Goal: Use online tool/utility: Utilize a website feature to perform a specific function

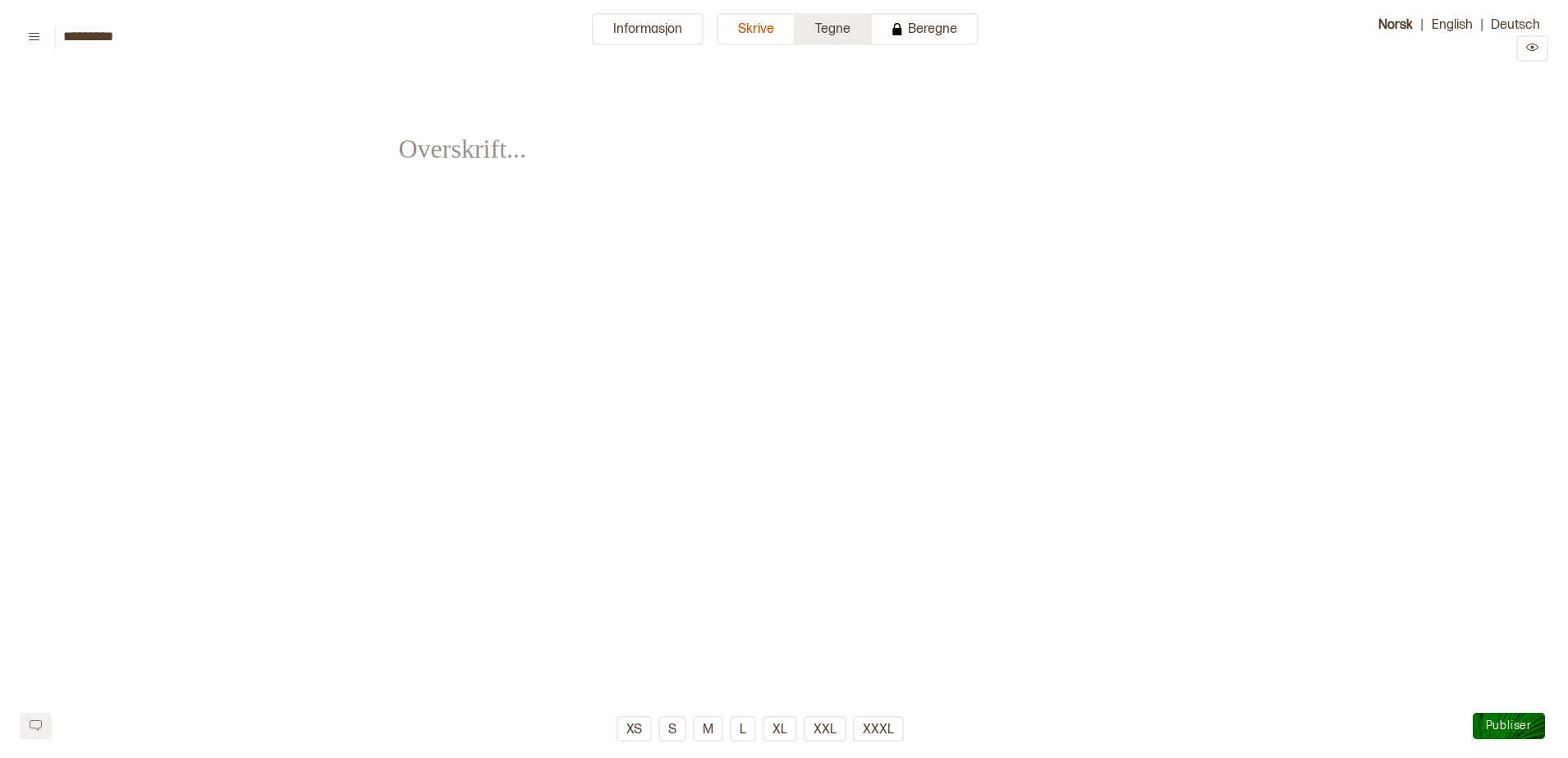
click at [838, 42] on button "Tegne" at bounding box center [834, 29] width 77 height 32
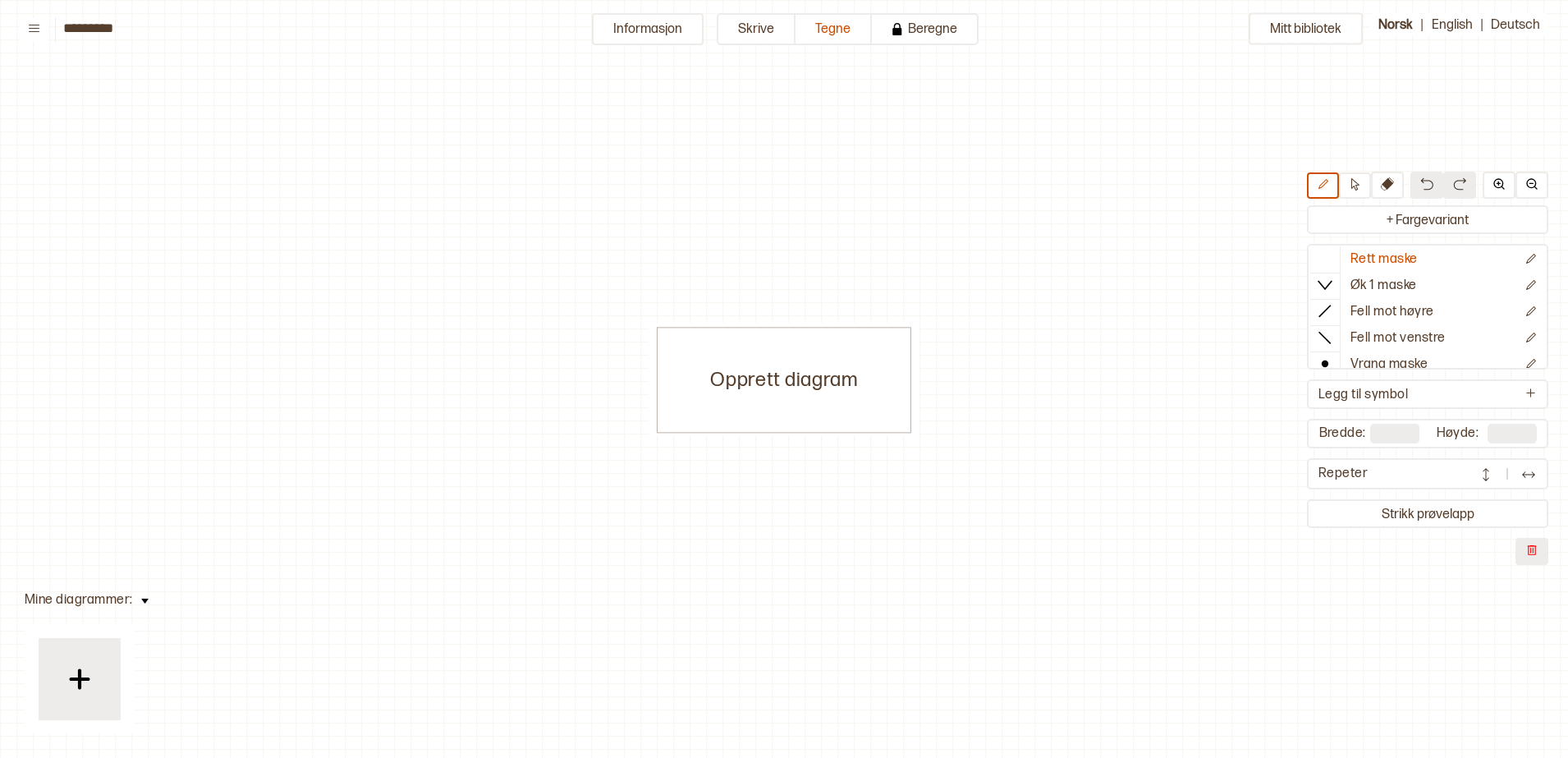
scroll to position [7, 8]
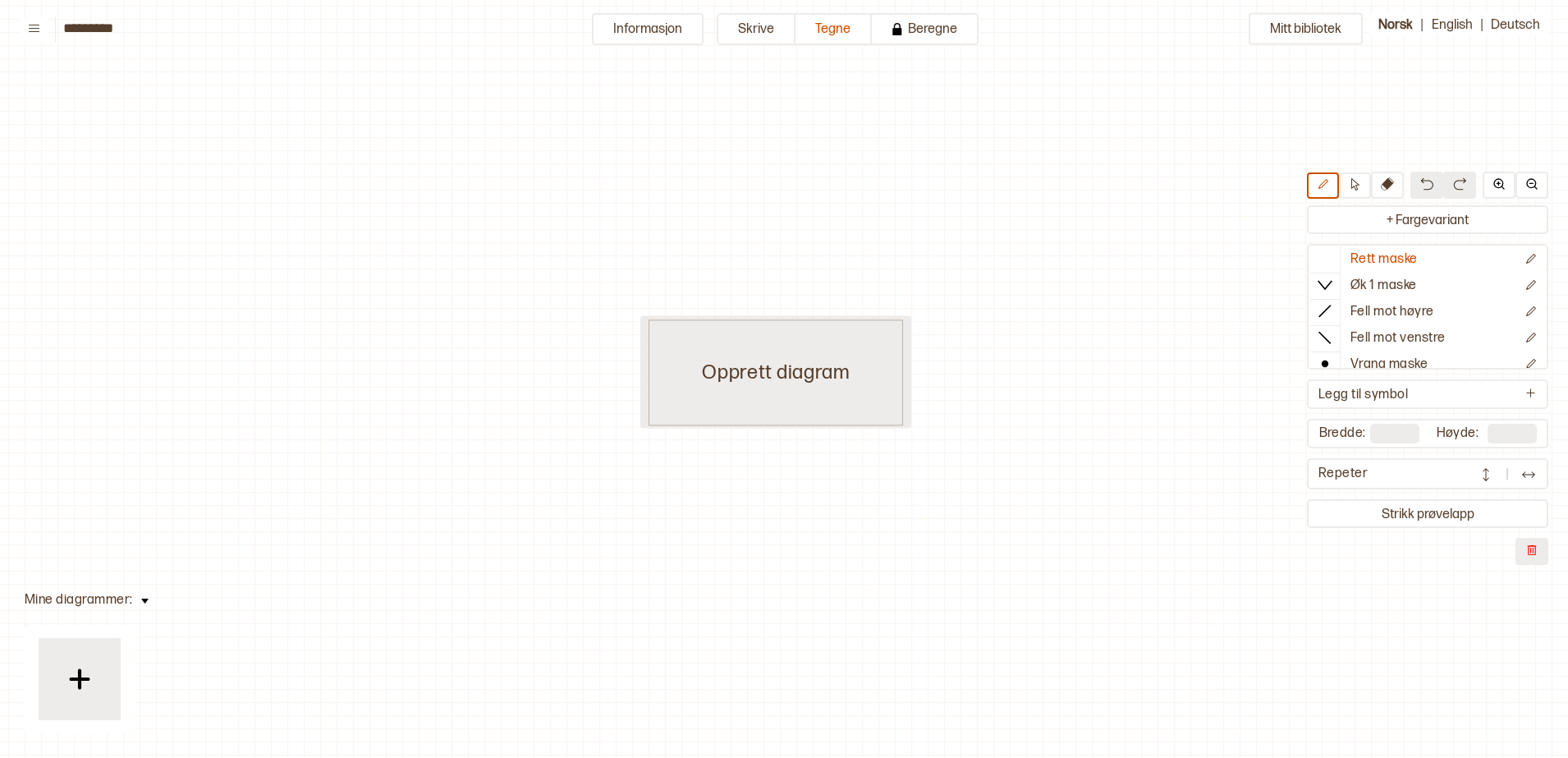
click at [753, 372] on div "Opprett diagram" at bounding box center [775, 372] width 255 height 106
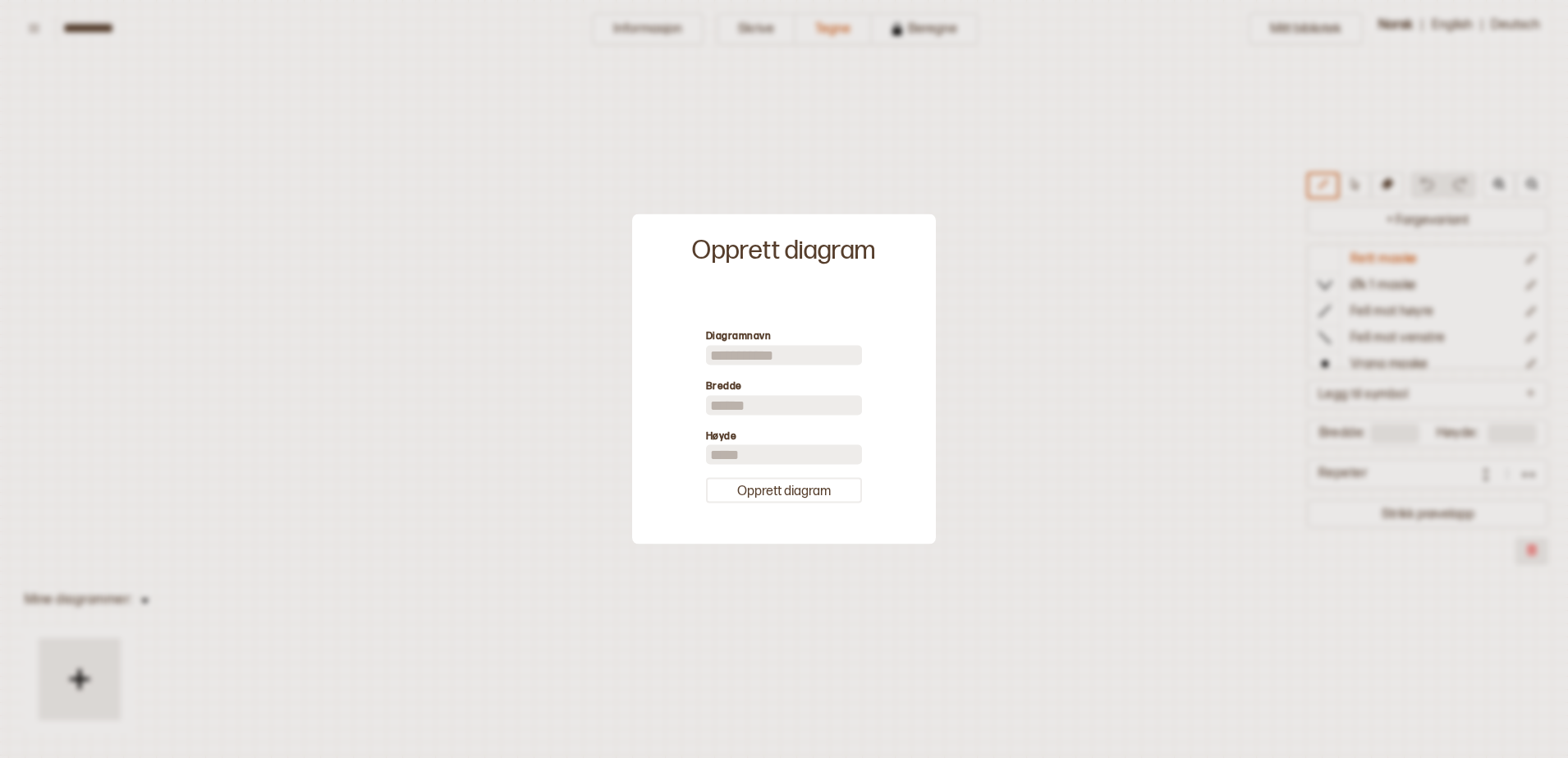
click at [754, 408] on input "**" at bounding box center [784, 405] width 156 height 20
type input "*"
type input "**"
click at [765, 505] on div "Diagramnavn [PERSON_NAME] ** Høyde ** Opprett diagram" at bounding box center [784, 416] width 287 height 240
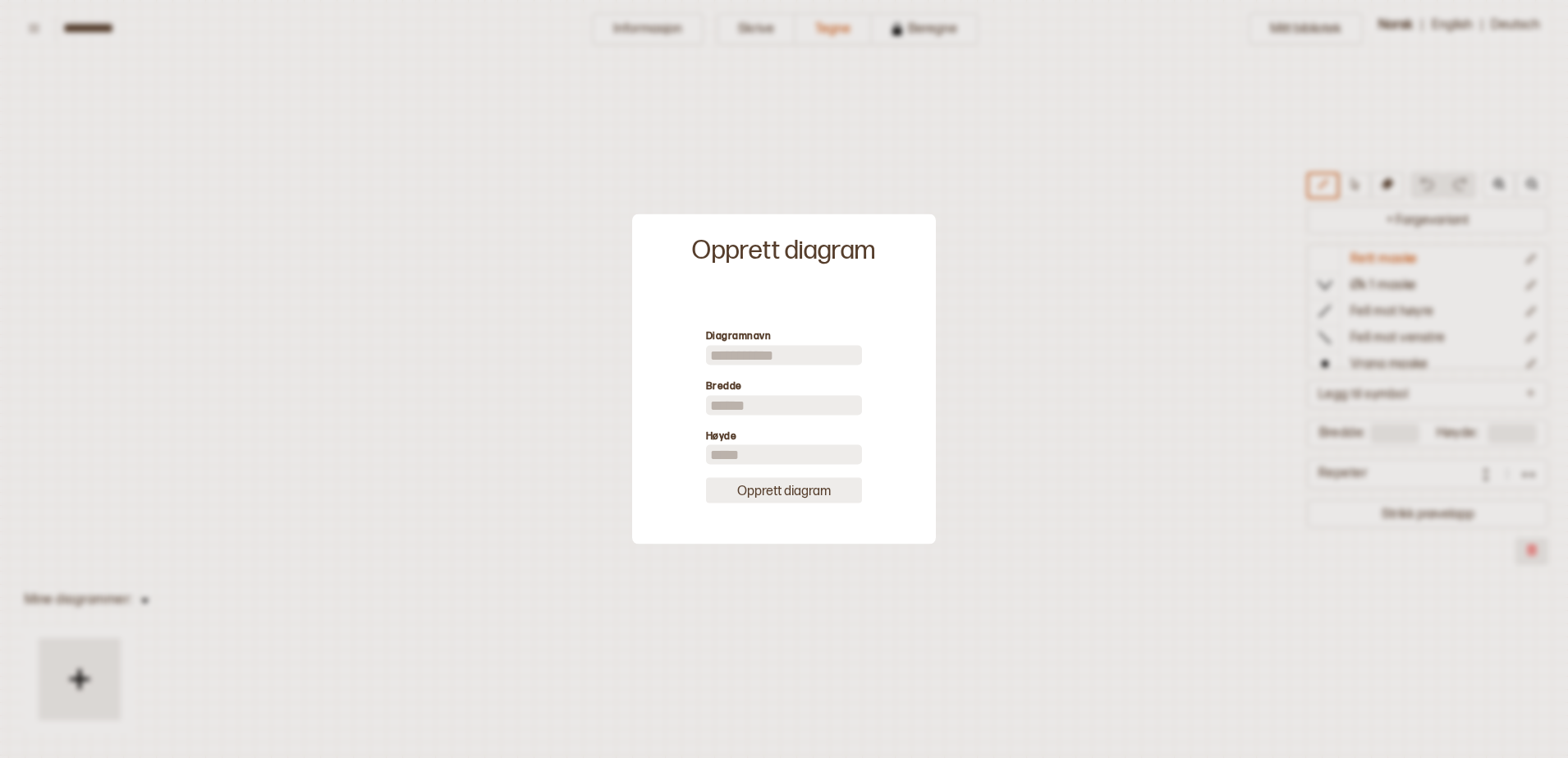
click at [767, 502] on button "Opprett diagram" at bounding box center [784, 490] width 156 height 25
type input "**"
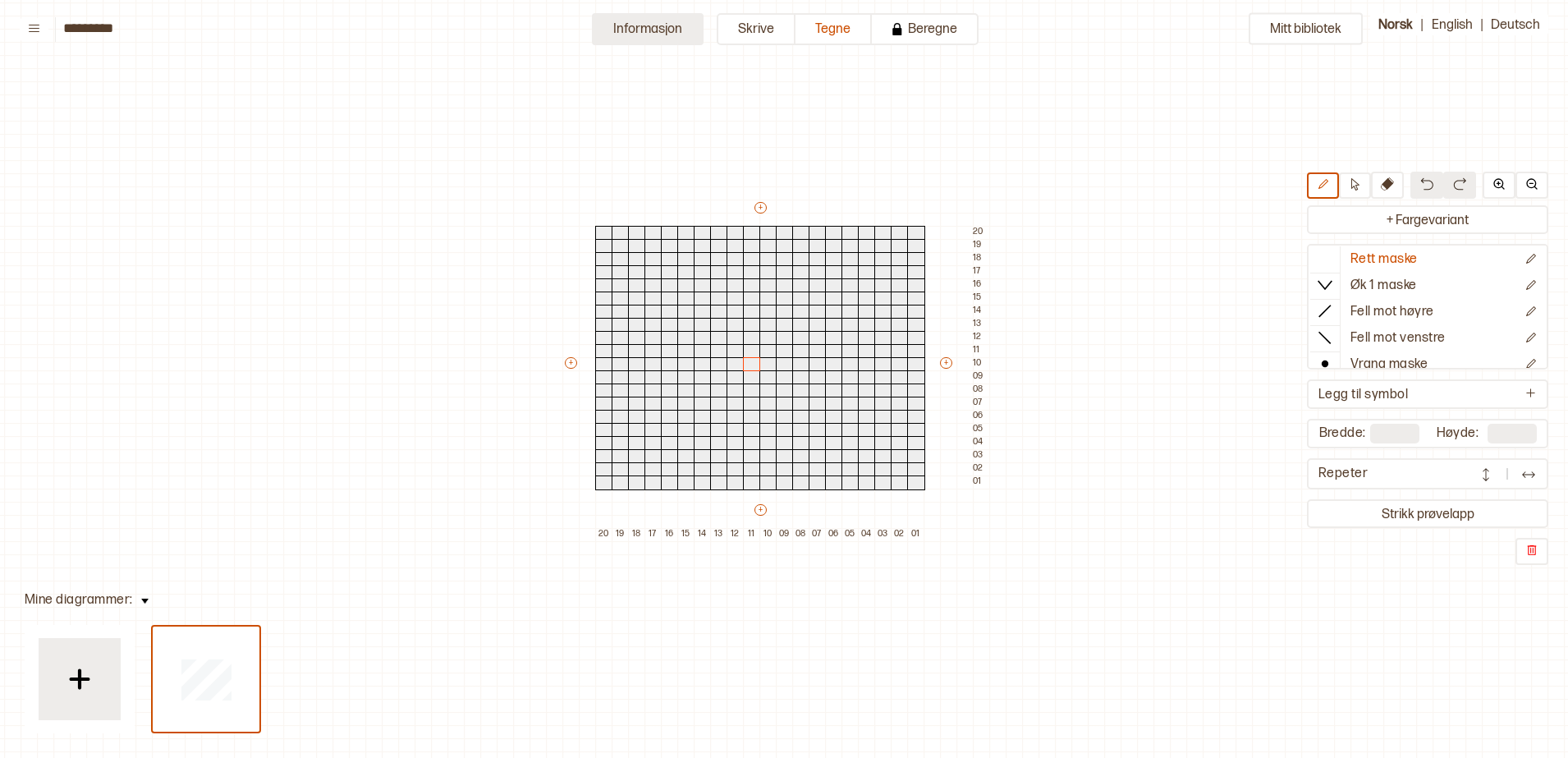
click at [660, 24] on button "Informasjon" at bounding box center [647, 29] width 111 height 32
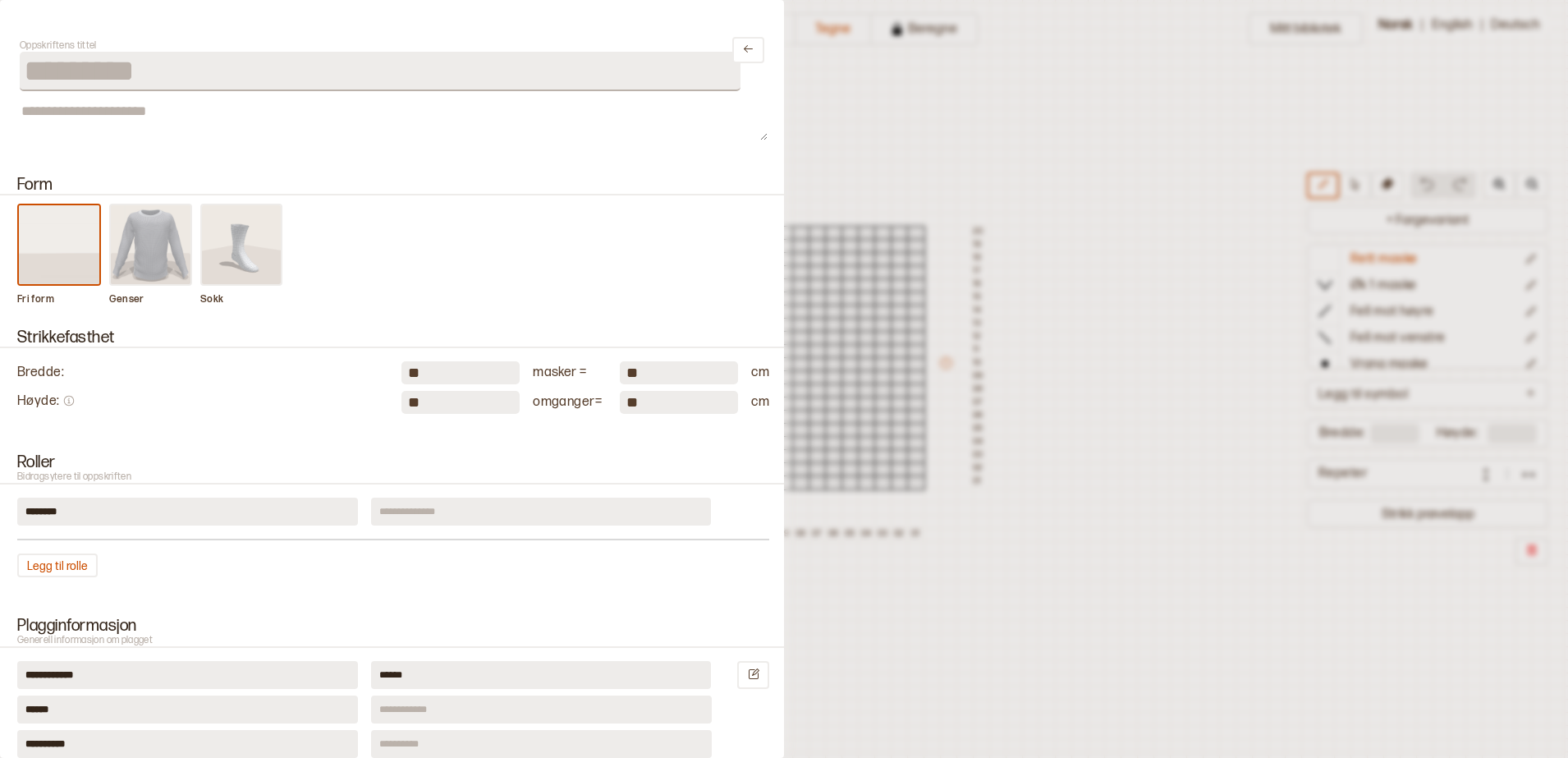
click at [182, 258] on img at bounding box center [151, 245] width 80 height 79
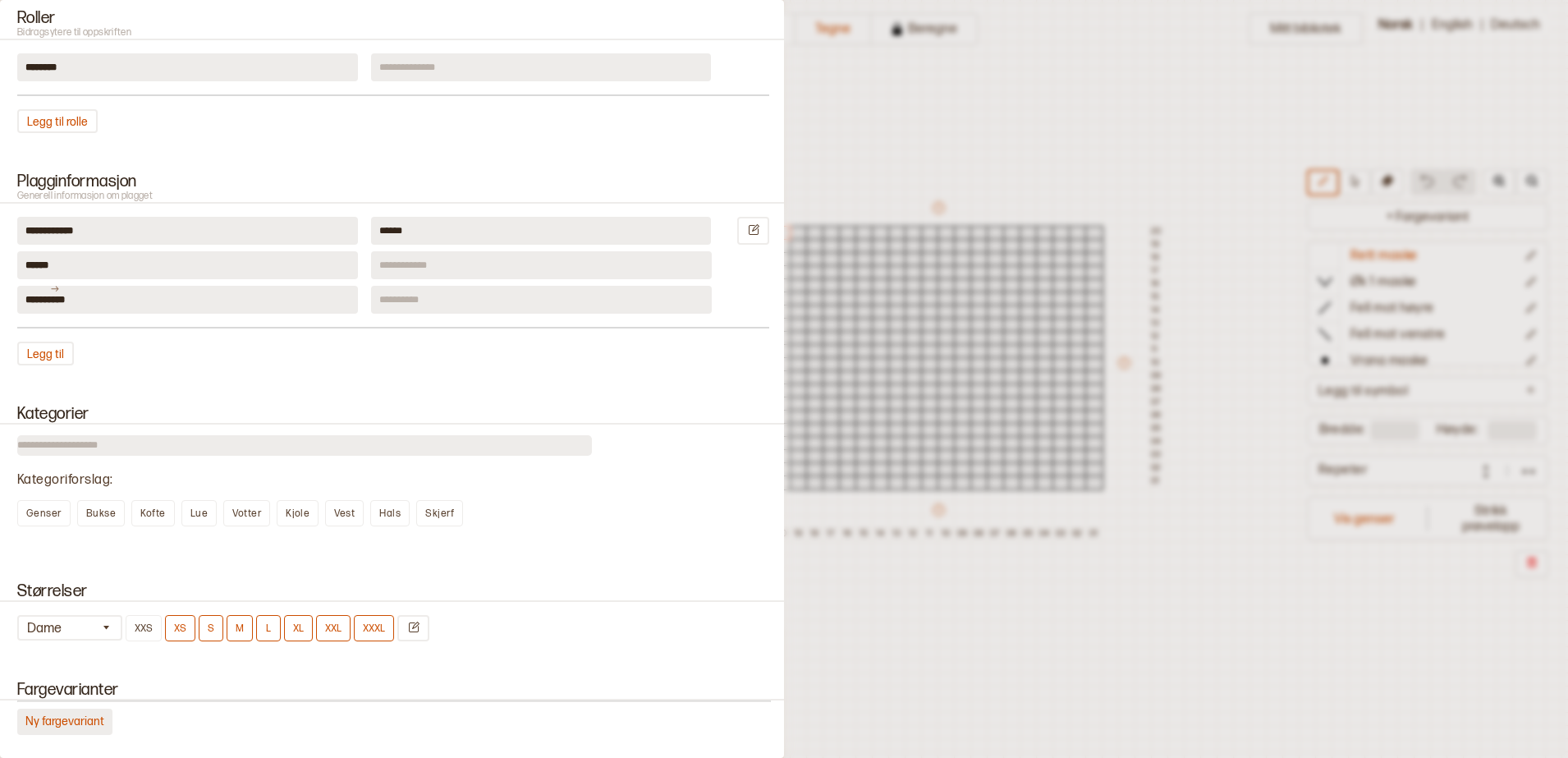
scroll to position [1027, 0]
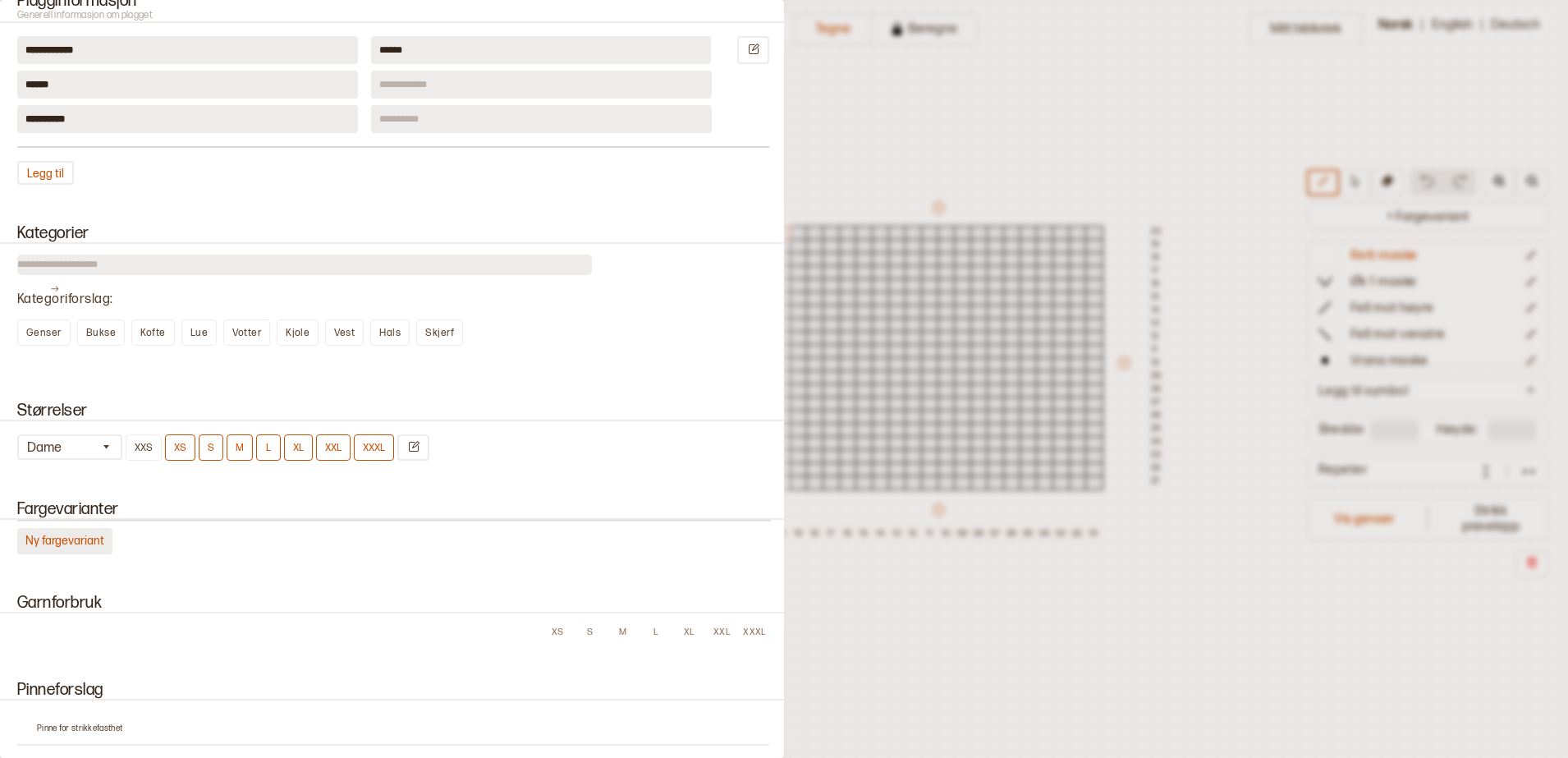
click at [57, 554] on button "Ny fargevariant" at bounding box center [64, 541] width 95 height 26
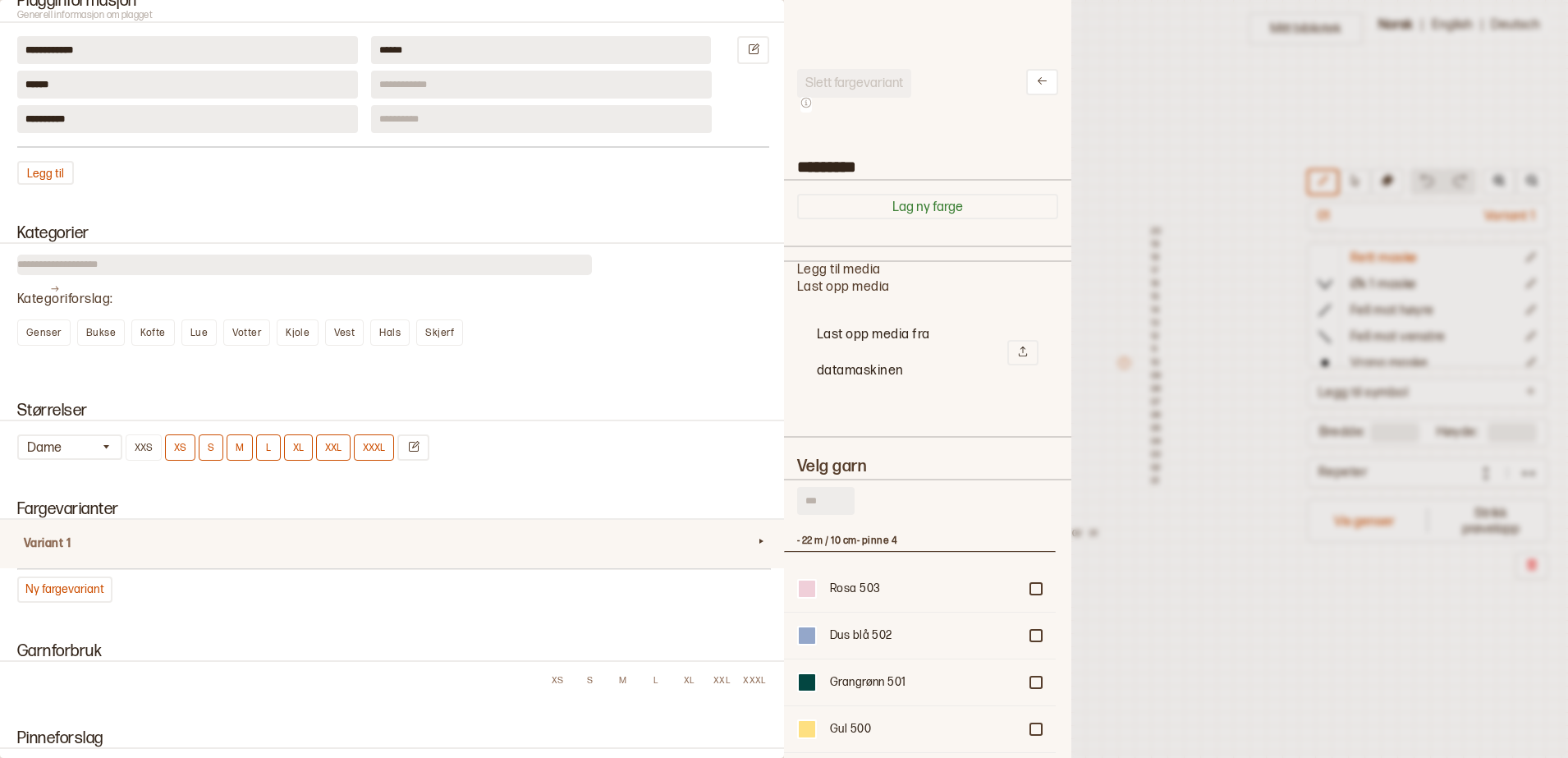
scroll to position [477, 256]
click at [886, 215] on button "Lag ny farge" at bounding box center [928, 206] width 261 height 25
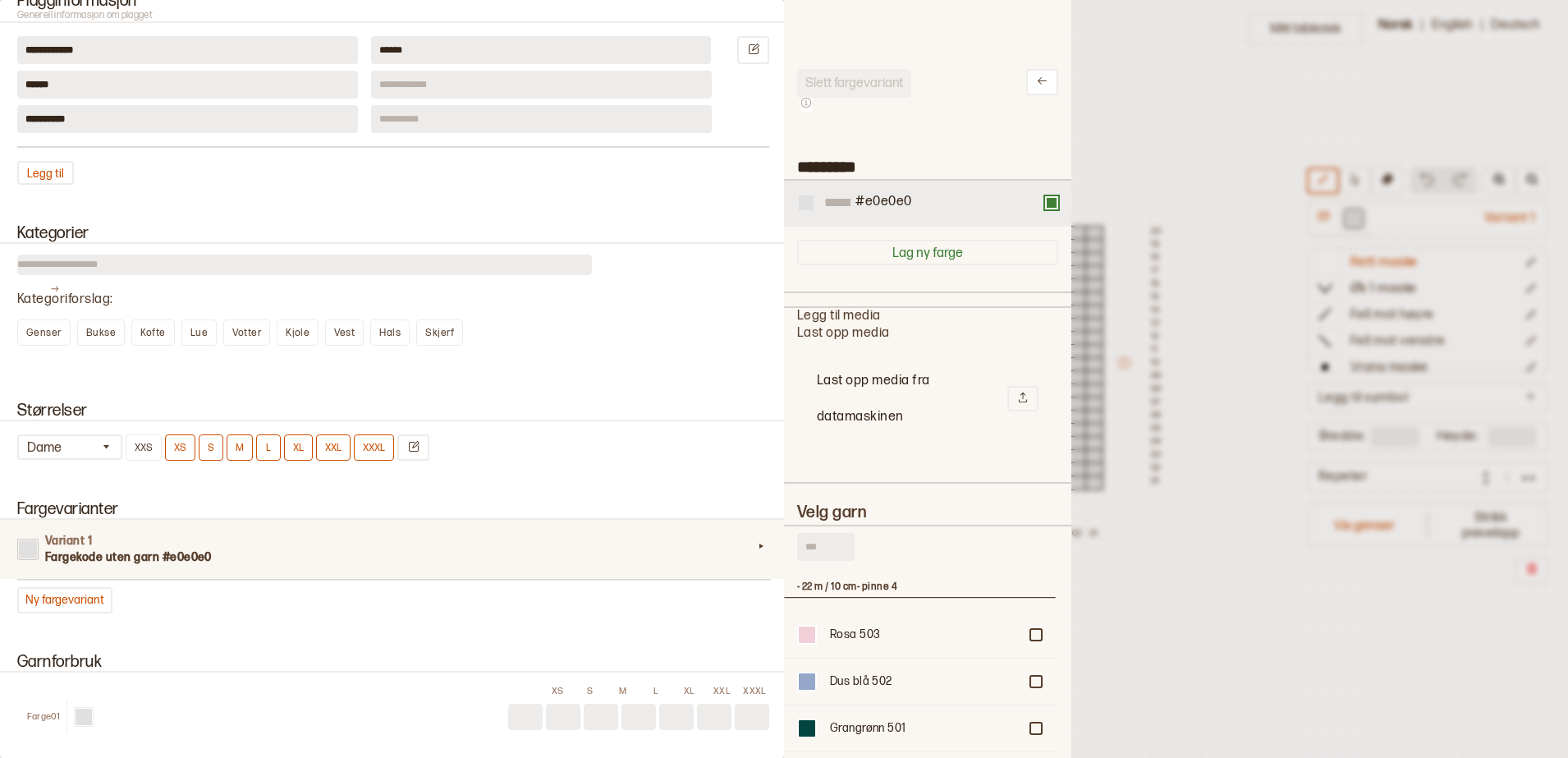
click at [809, 208] on div at bounding box center [806, 203] width 15 height 15
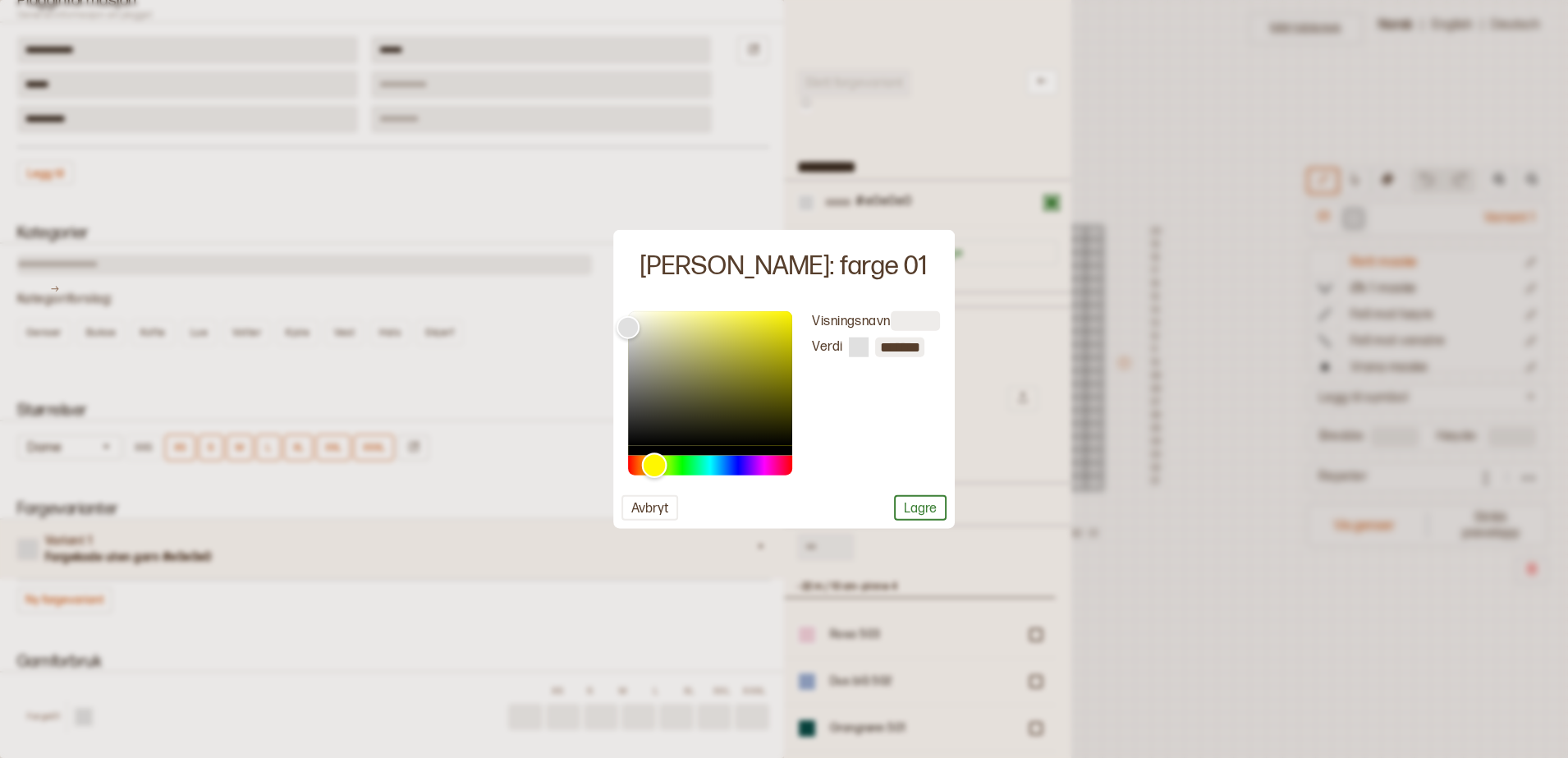
drag, startPoint x: 633, startPoint y: 468, endPoint x: 654, endPoint y: 468, distance: 21.0
click at [654, 468] on div "Hue" at bounding box center [654, 465] width 25 height 25
click at [657, 468] on div "Hue" at bounding box center [710, 466] width 164 height 20
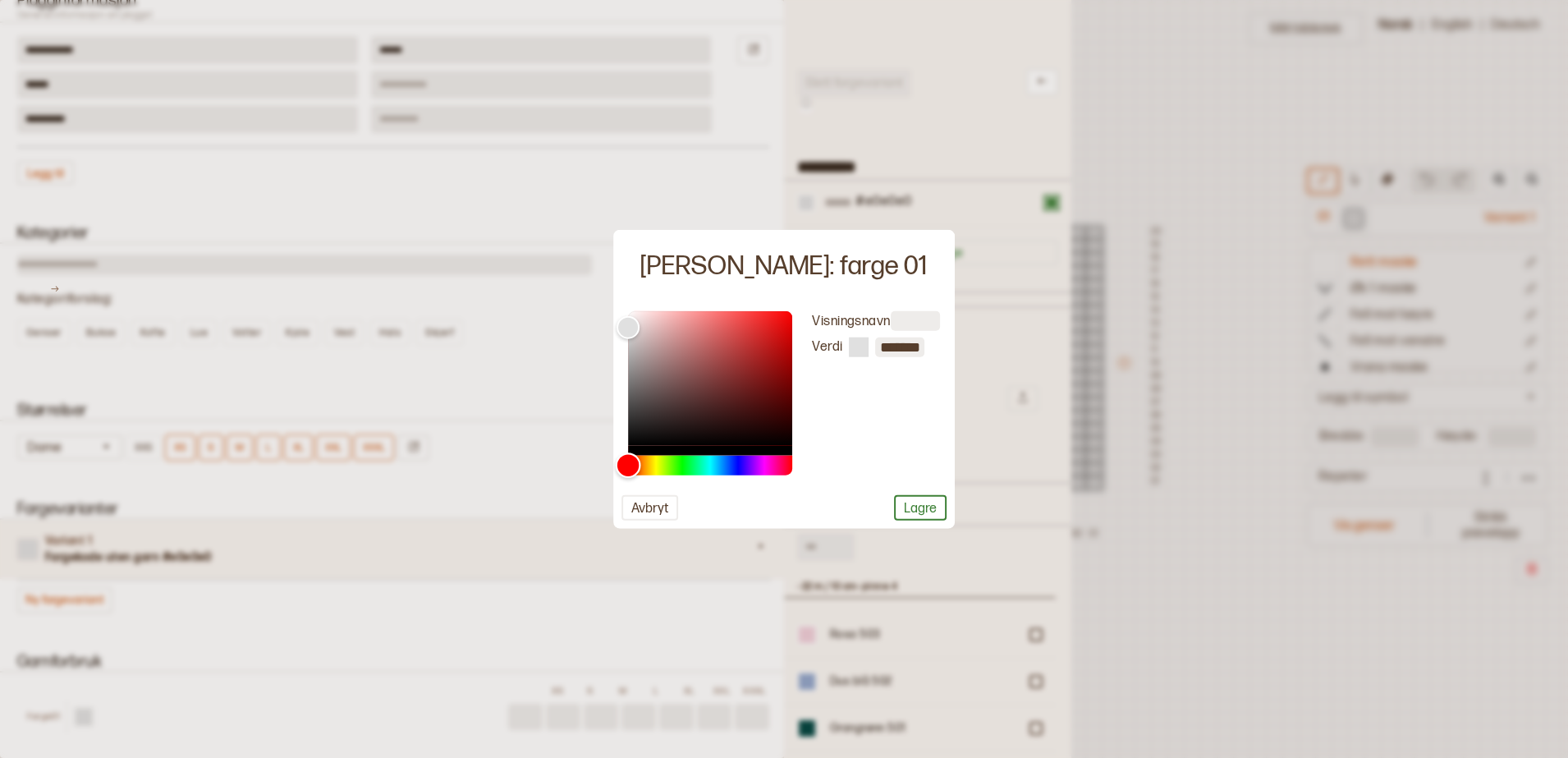
click at [656, 467] on div "Hue" at bounding box center [710, 466] width 164 height 20
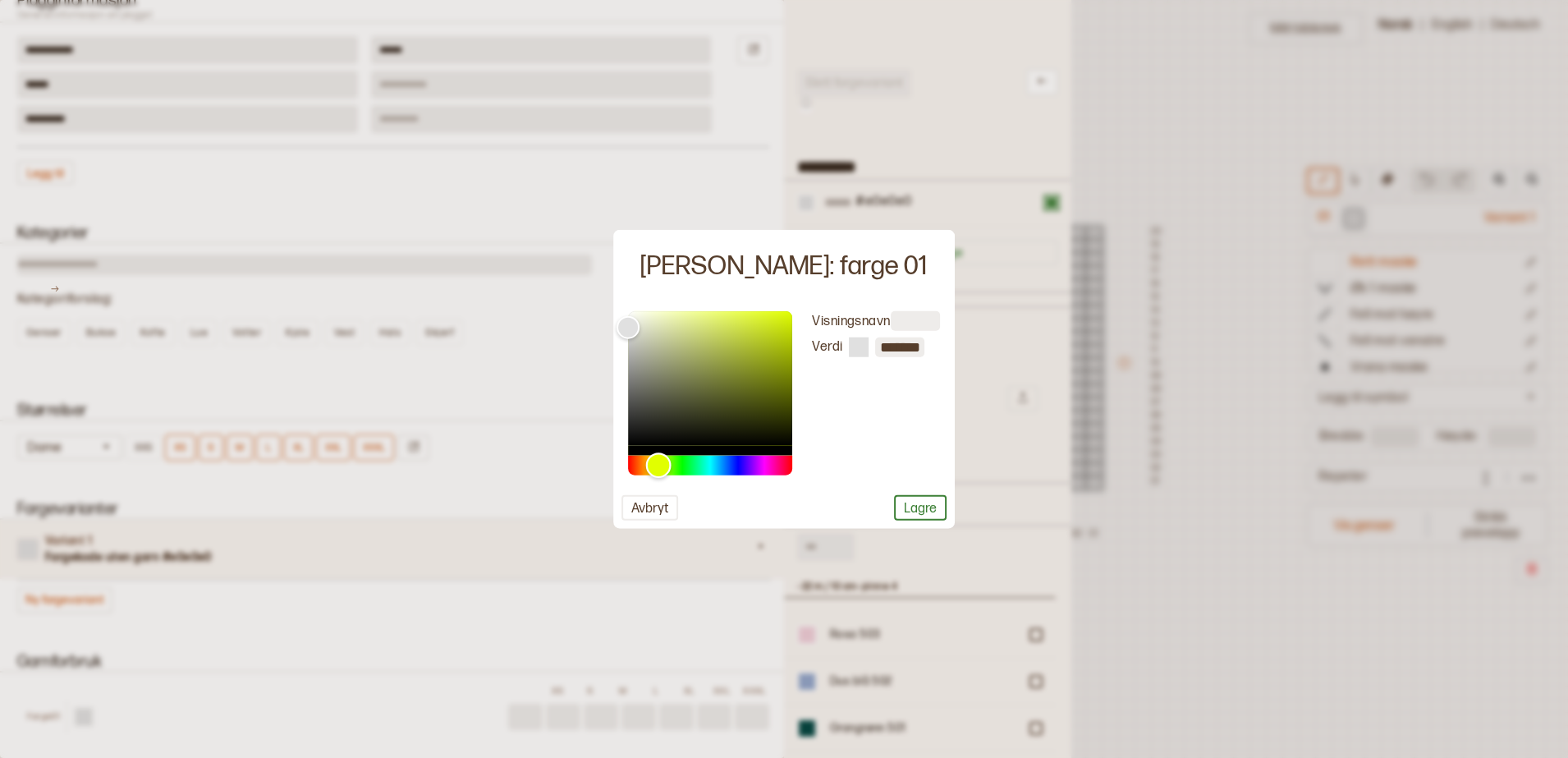
drag, startPoint x: 647, startPoint y: 466, endPoint x: 660, endPoint y: 464, distance: 13.2
click at [660, 464] on div "Hue" at bounding box center [710, 466] width 164 height 20
drag, startPoint x: 660, startPoint y: 464, endPoint x: 648, endPoint y: 488, distance: 26.8
click at [648, 488] on div "Visningsnavn [PERSON_NAME] ******* Avbryt Lagre" at bounding box center [784, 416] width 342 height 226
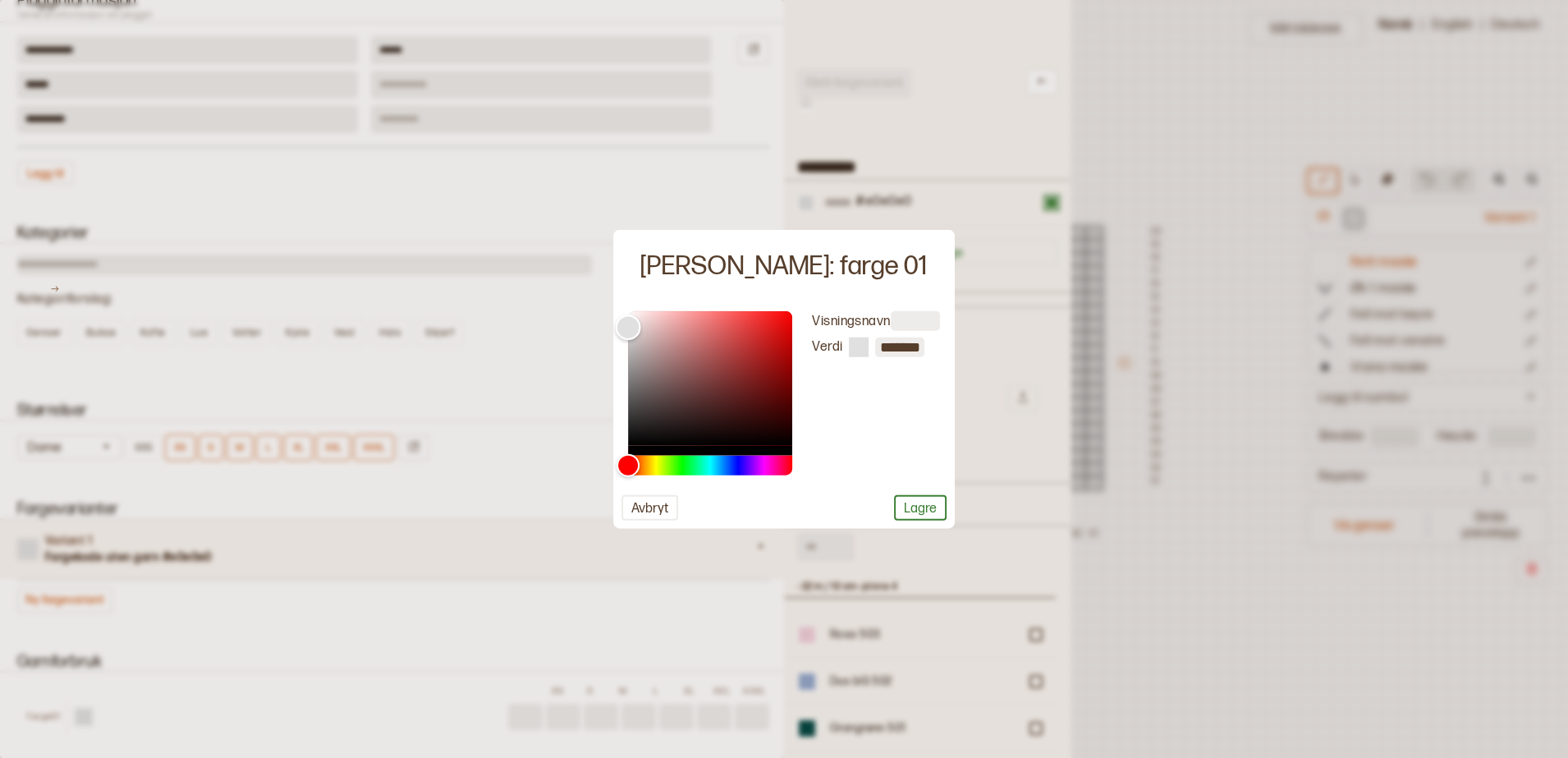
type input "*******"
click at [648, 413] on div "Color" at bounding box center [710, 379] width 164 height 135
type input "*******"
click at [653, 408] on div "Color" at bounding box center [710, 379] width 164 height 135
click at [652, 510] on button "Avbryt" at bounding box center [649, 507] width 57 height 25
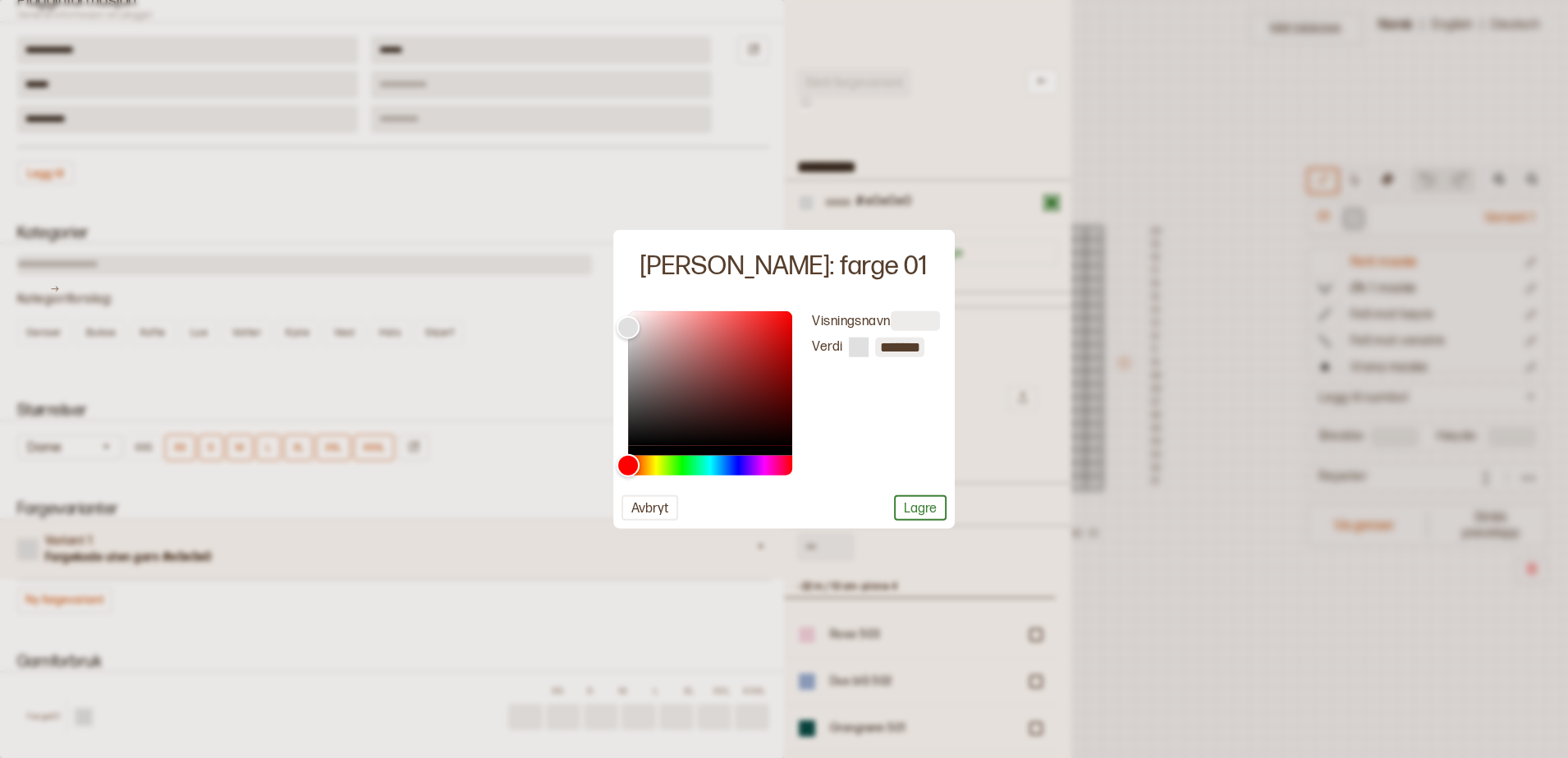
click at [652, 510] on button "Avbryt" at bounding box center [649, 507] width 57 height 25
click at [654, 509] on button "Avbryt" at bounding box center [649, 507] width 57 height 25
click at [660, 517] on button "Avbryt" at bounding box center [649, 507] width 57 height 25
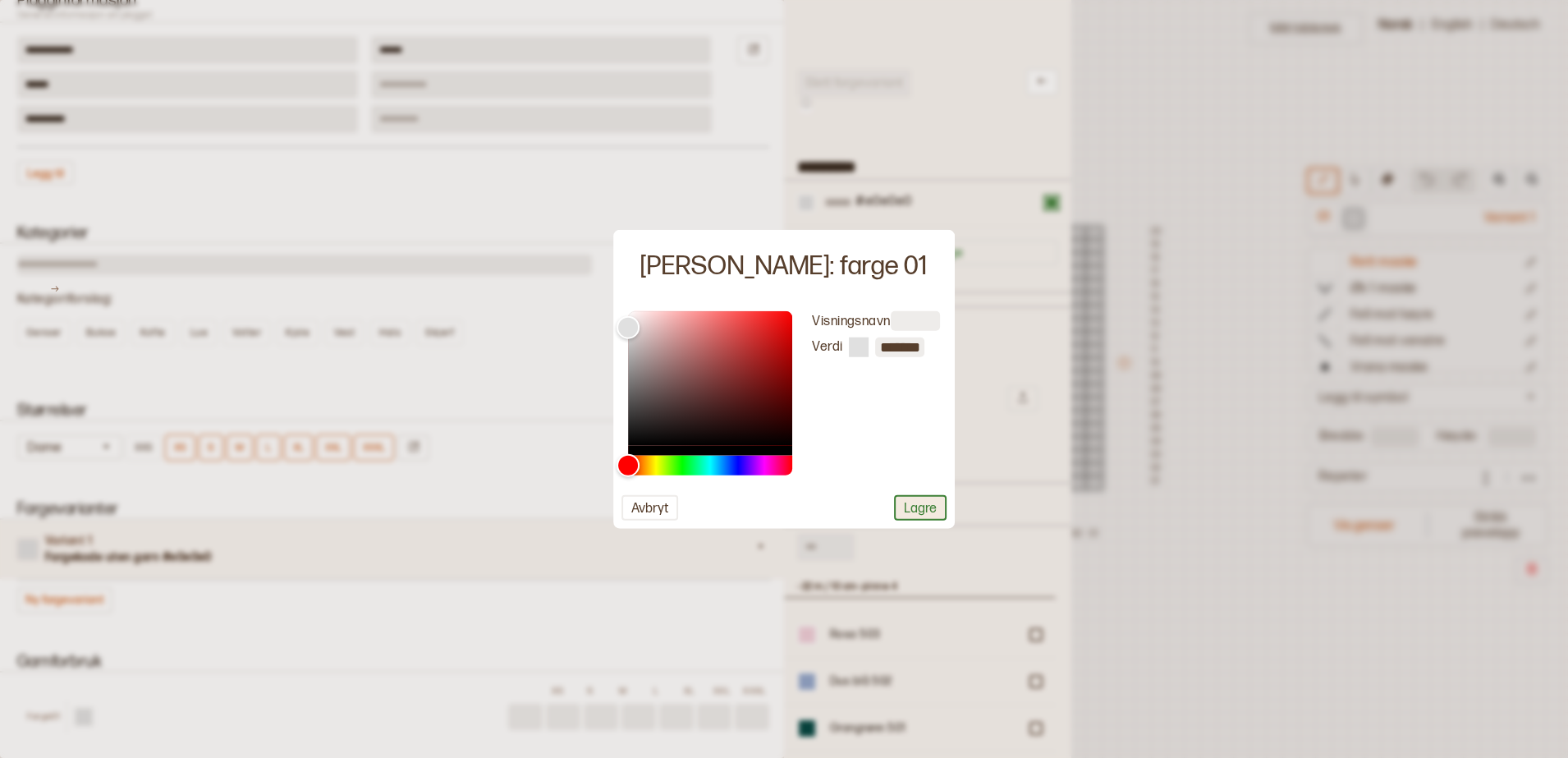
click at [933, 514] on button "Lagre" at bounding box center [921, 507] width 52 height 25
click at [651, 520] on button "Avbryt" at bounding box center [649, 507] width 57 height 25
click at [486, 345] on div at bounding box center [784, 379] width 1568 height 758
click at [1268, 197] on div at bounding box center [784, 379] width 1568 height 758
click at [651, 508] on button "Avbryt" at bounding box center [649, 507] width 57 height 25
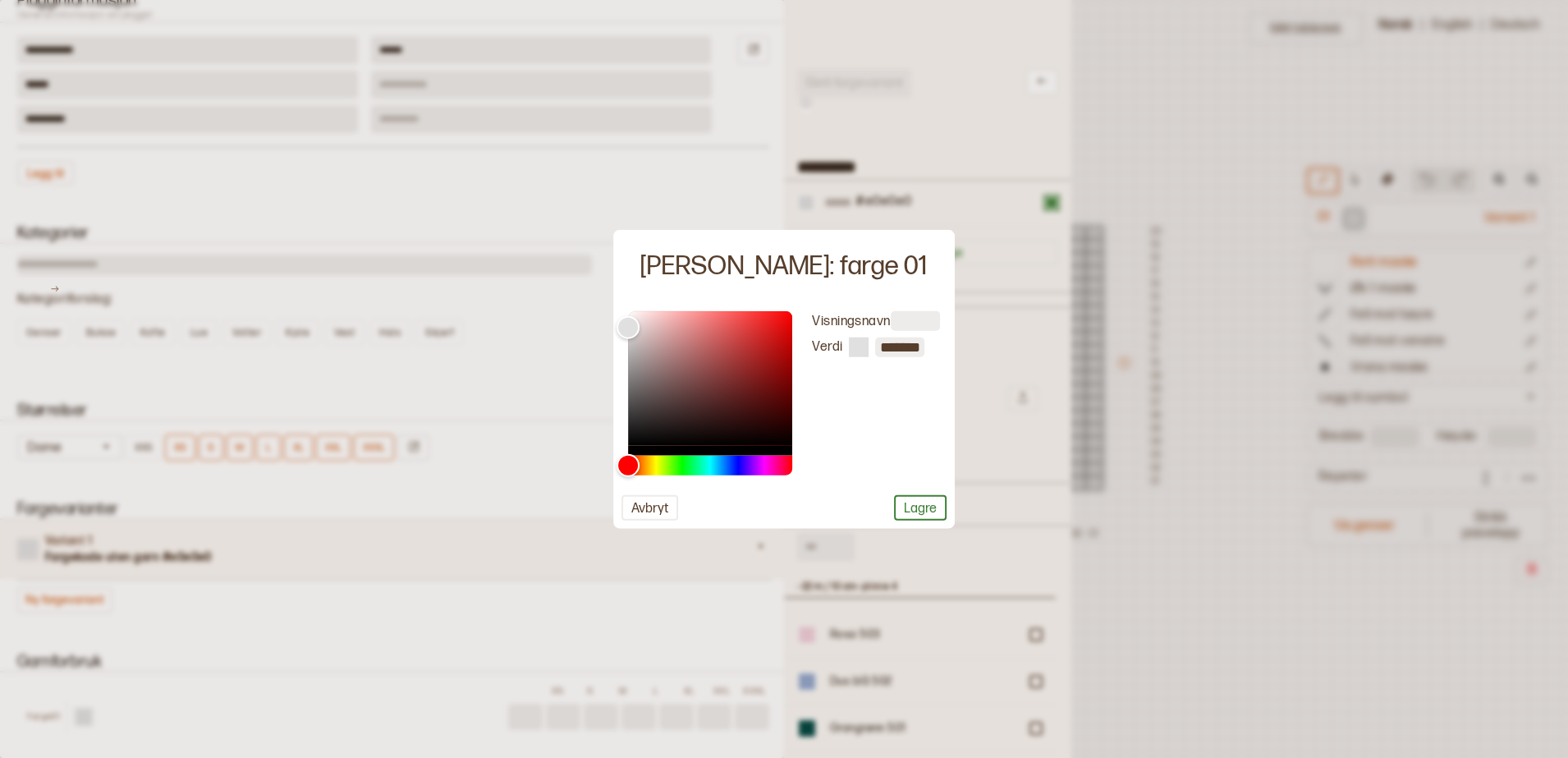
click at [571, 557] on div at bounding box center [784, 379] width 1568 height 758
click at [629, 511] on button "Avbryt" at bounding box center [649, 507] width 57 height 25
click at [1024, 432] on div at bounding box center [784, 379] width 1568 height 758
click at [1248, 375] on div at bounding box center [784, 379] width 1568 height 758
